Goal: Download file/media

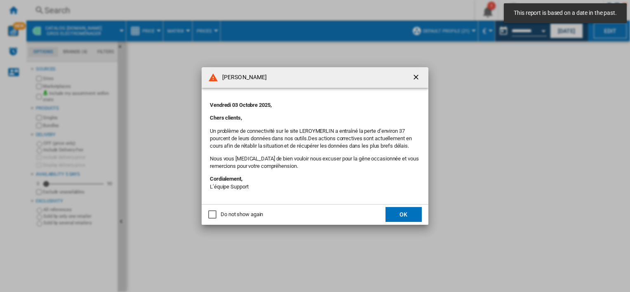
click at [403, 215] on button "OK" at bounding box center [404, 214] width 36 height 15
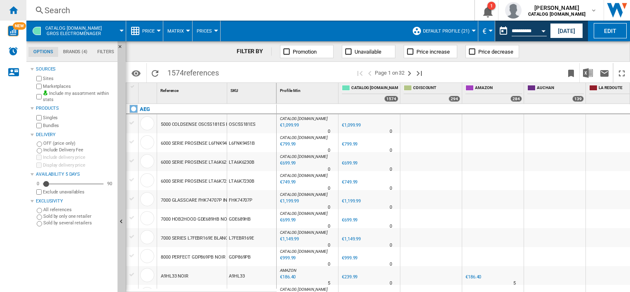
click at [13, 13] on ng-md-icon "Home" at bounding box center [13, 10] width 10 height 10
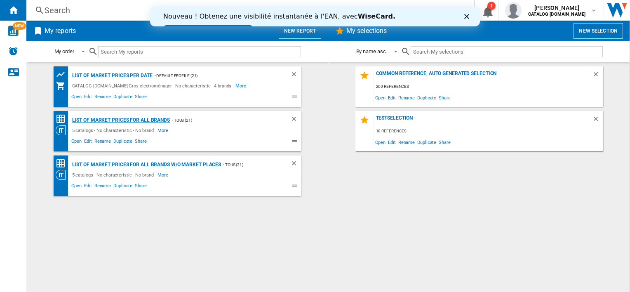
click at [128, 120] on div "List of market prices for all brands" at bounding box center [120, 120] width 100 height 10
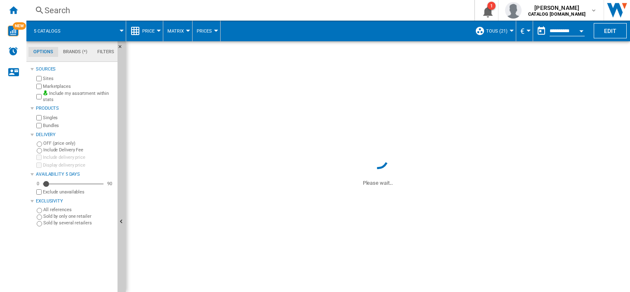
click at [576, 29] on button "Open calendar" at bounding box center [581, 29] width 15 height 15
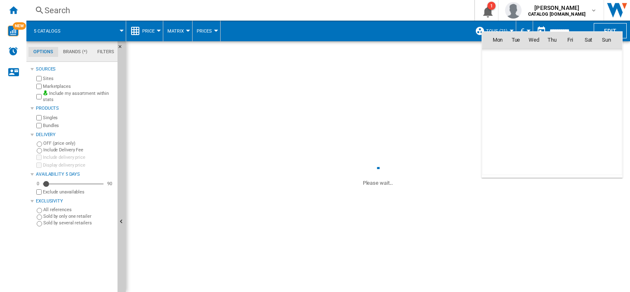
scroll to position [3936, 0]
click at [157, 29] on div at bounding box center [315, 146] width 630 height 292
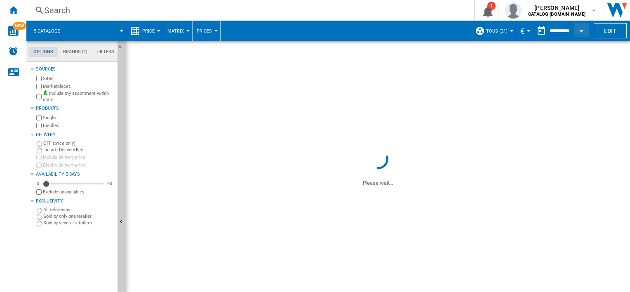
click at [158, 31] on div at bounding box center [159, 31] width 4 height 2
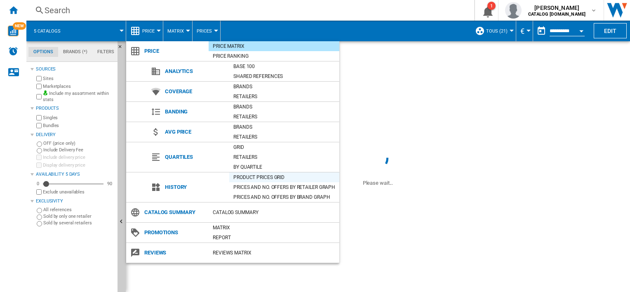
click at [256, 177] on div "Product prices grid" at bounding box center [284, 177] width 110 height 8
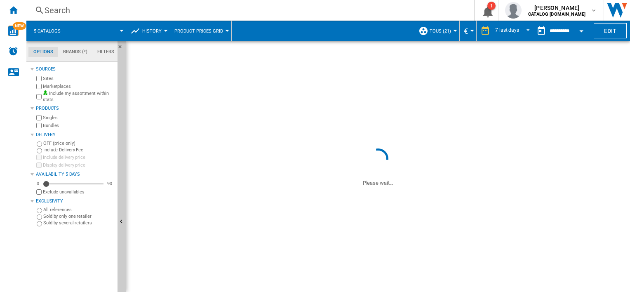
click at [582, 30] on div "Open calendar" at bounding box center [582, 31] width 4 height 2
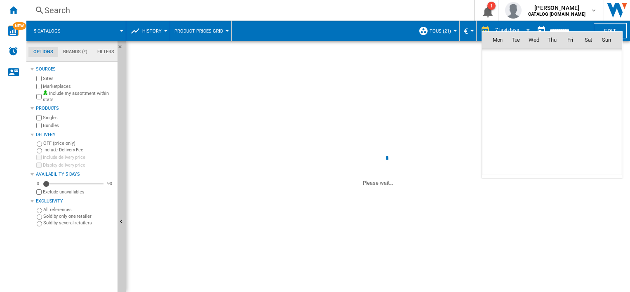
scroll to position [3936, 0]
drag, startPoint x: 439, startPoint y: 89, endPoint x: 446, endPoint y: 76, distance: 14.9
click at [439, 88] on div at bounding box center [315, 146] width 630 height 292
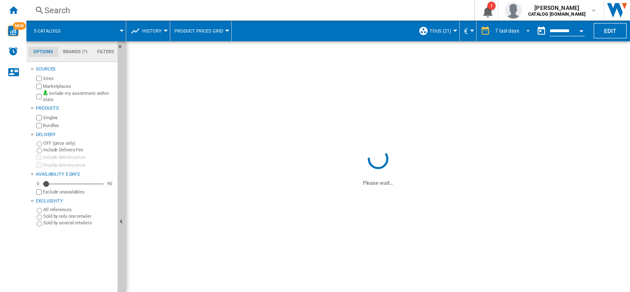
click at [518, 29] on md-select-value "7 last days" at bounding box center [514, 31] width 39 height 12
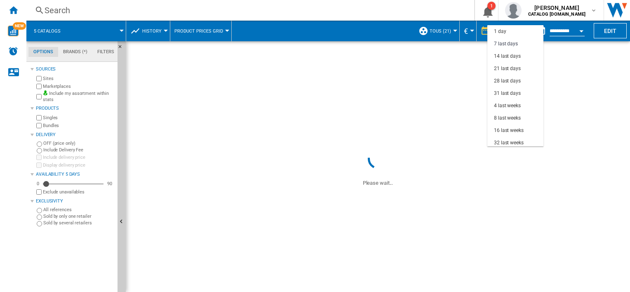
scroll to position [12, 0]
click at [516, 81] on div "31 last days" at bounding box center [507, 81] width 27 height 7
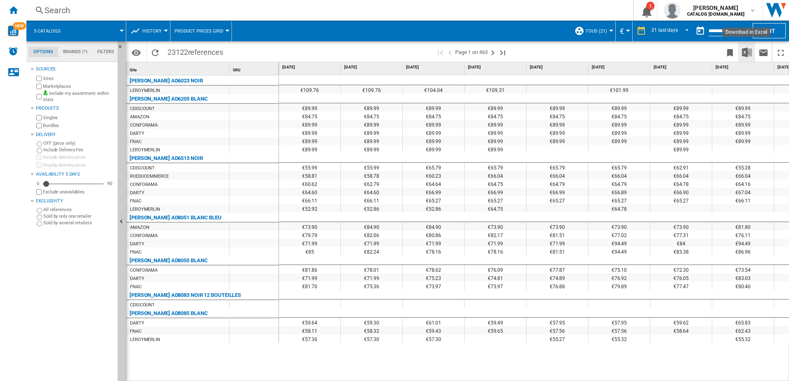
click at [630, 52] on img "Download in Excel" at bounding box center [747, 52] width 10 height 10
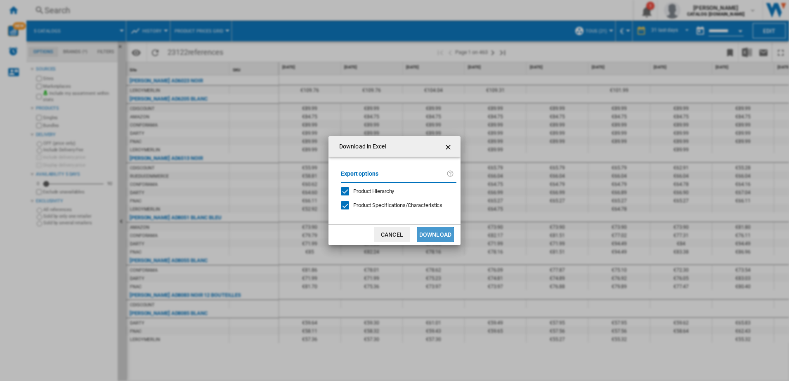
click at [429, 234] on button "Download" at bounding box center [435, 234] width 37 height 15
